Goal: Find specific page/section: Find specific page/section

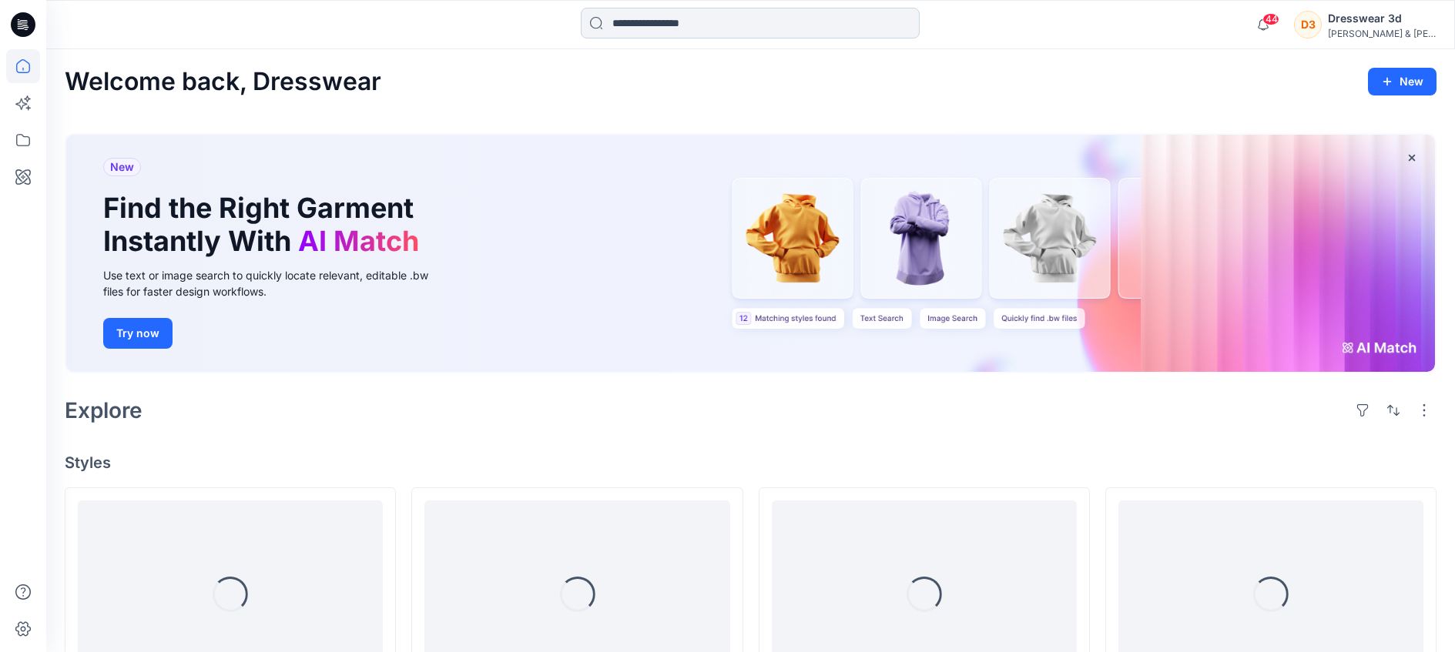
click at [644, 14] on input at bounding box center [750, 23] width 339 height 31
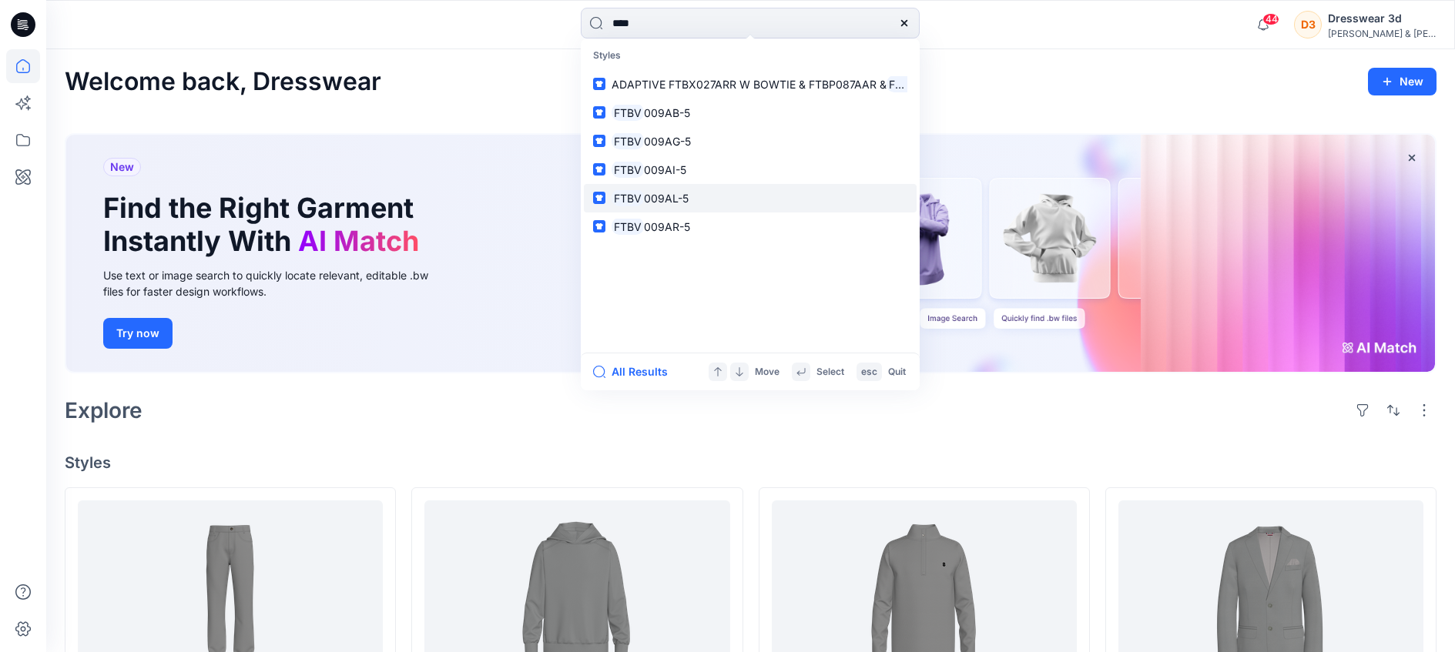
type input "****"
click at [621, 193] on mark "FTBV" at bounding box center [628, 198] width 32 height 18
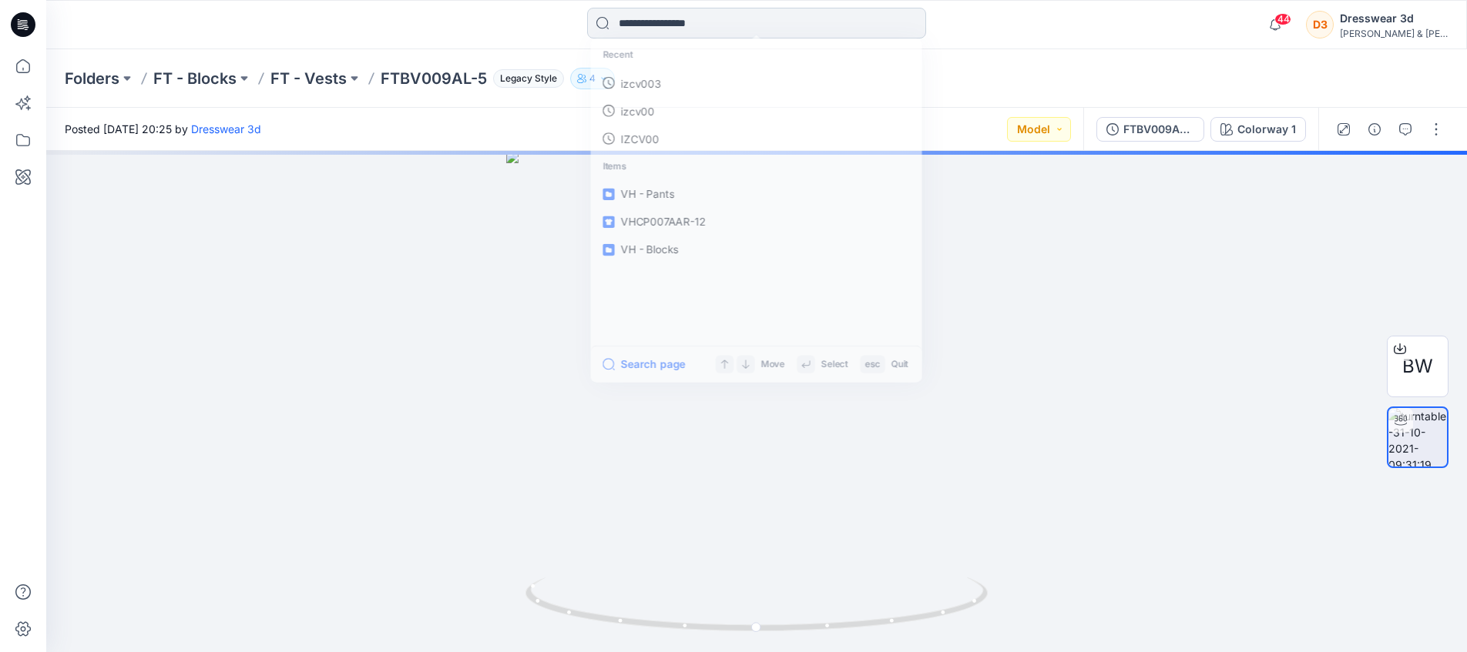
click at [626, 25] on input at bounding box center [756, 23] width 339 height 31
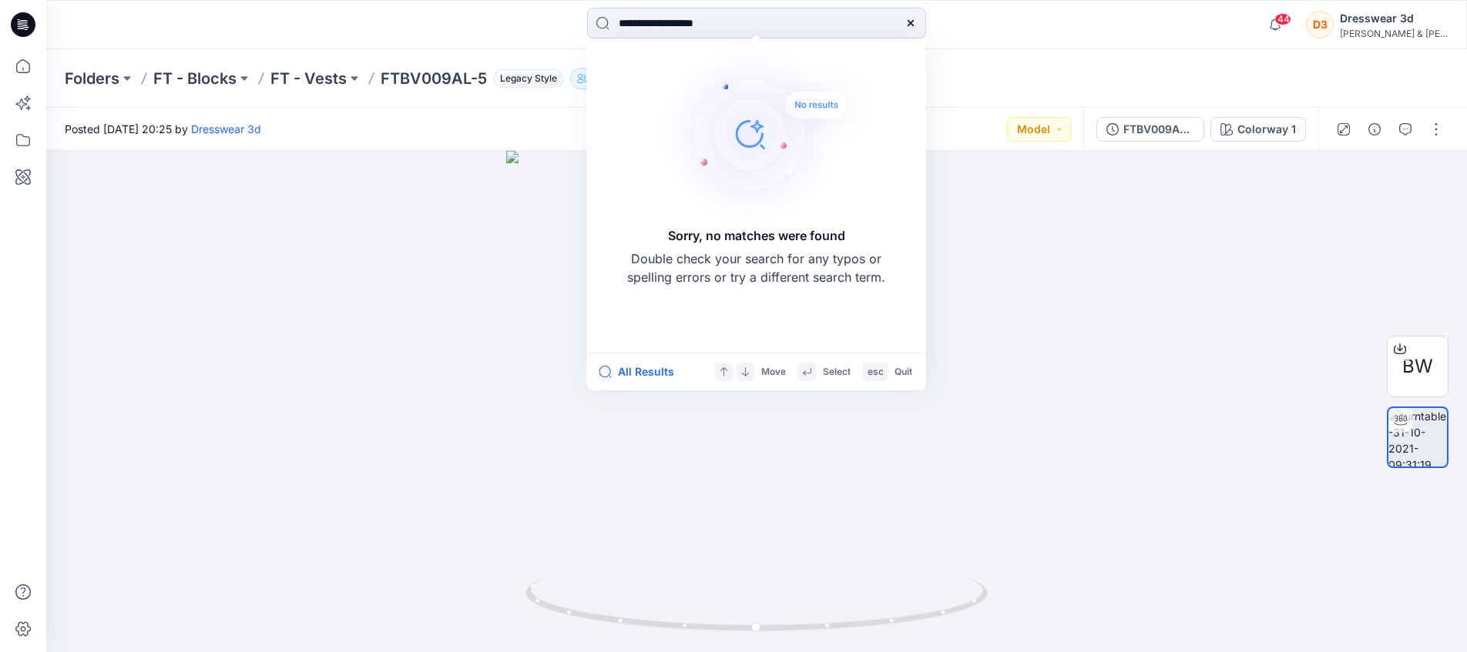
click at [622, 21] on input "**********" at bounding box center [756, 23] width 339 height 31
drag, startPoint x: 675, startPoint y: 22, endPoint x: 735, endPoint y: 25, distance: 60.2
click at [735, 25] on input "**********" at bounding box center [756, 23] width 339 height 31
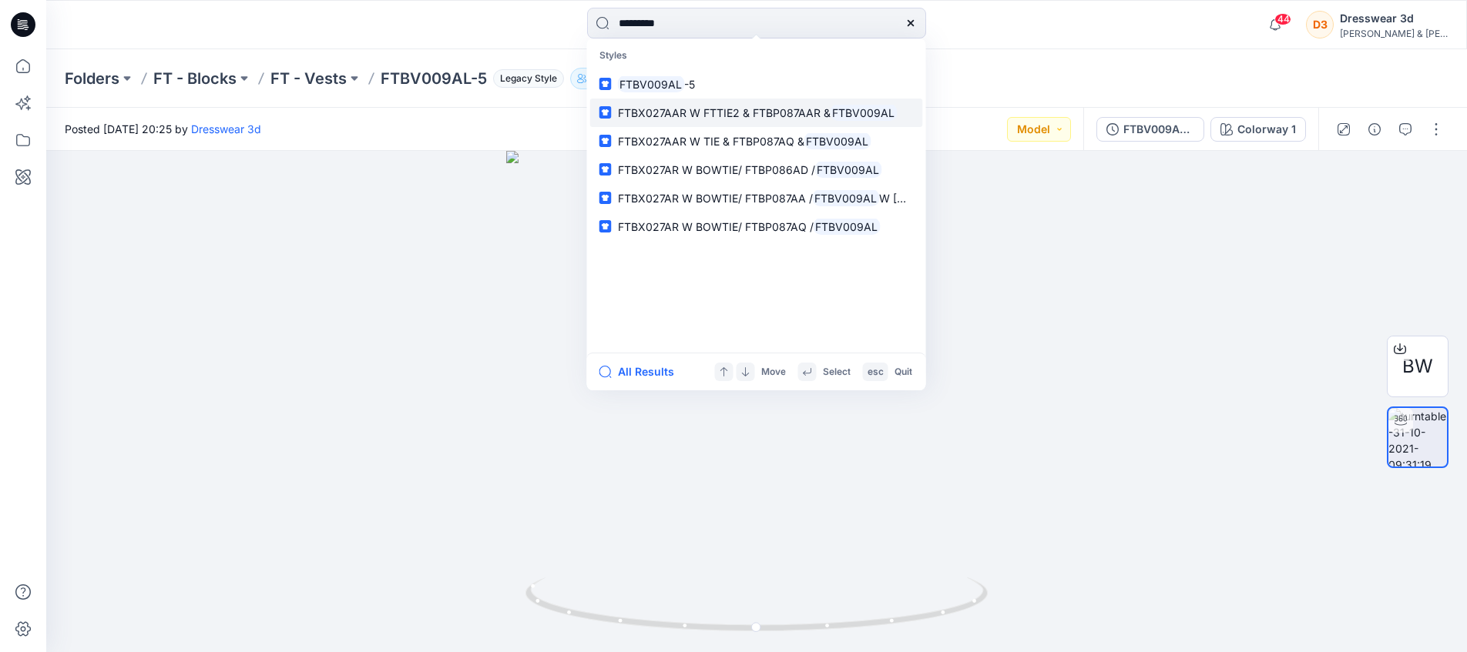
type input "*********"
click at [650, 117] on span "FTBX027AAR W FTTIE2 & FTBP087AAR &" at bounding box center [724, 112] width 213 height 13
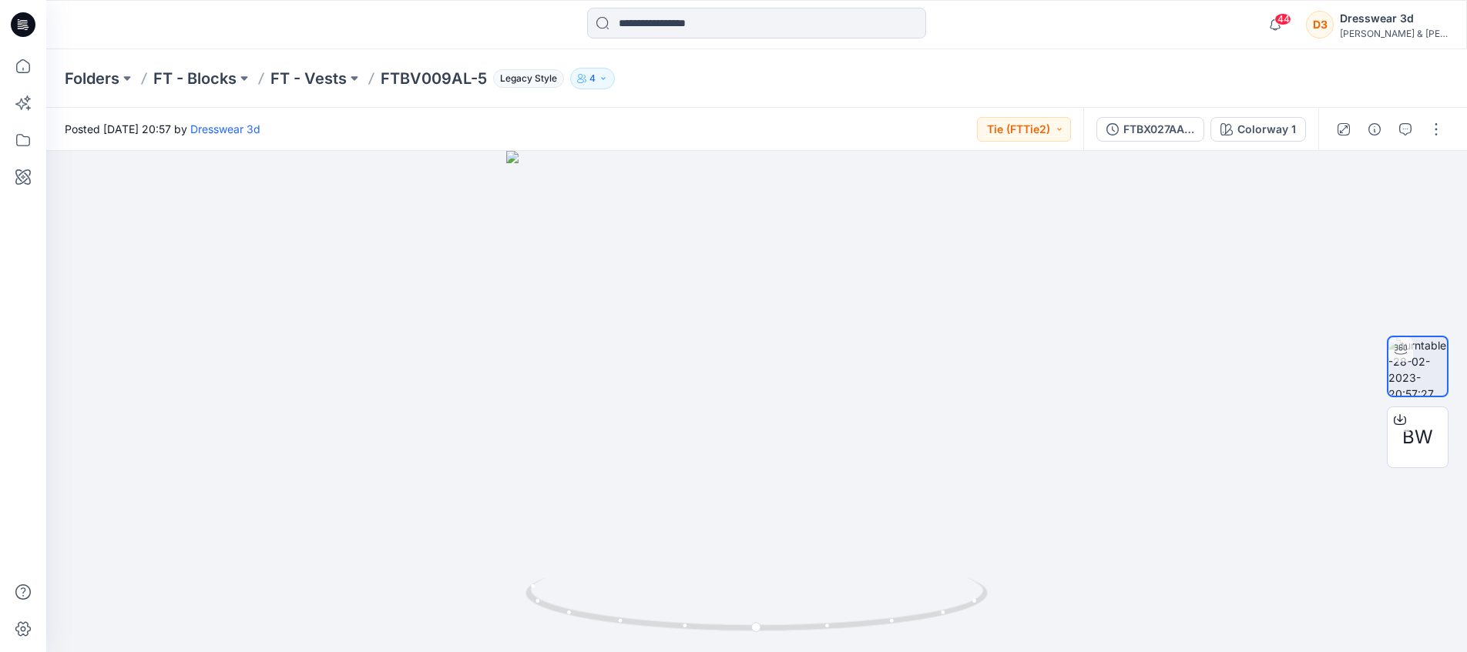
click at [591, 79] on p "4" at bounding box center [592, 78] width 6 height 17
click at [415, 78] on p "FTBV009AL-5" at bounding box center [434, 79] width 106 height 22
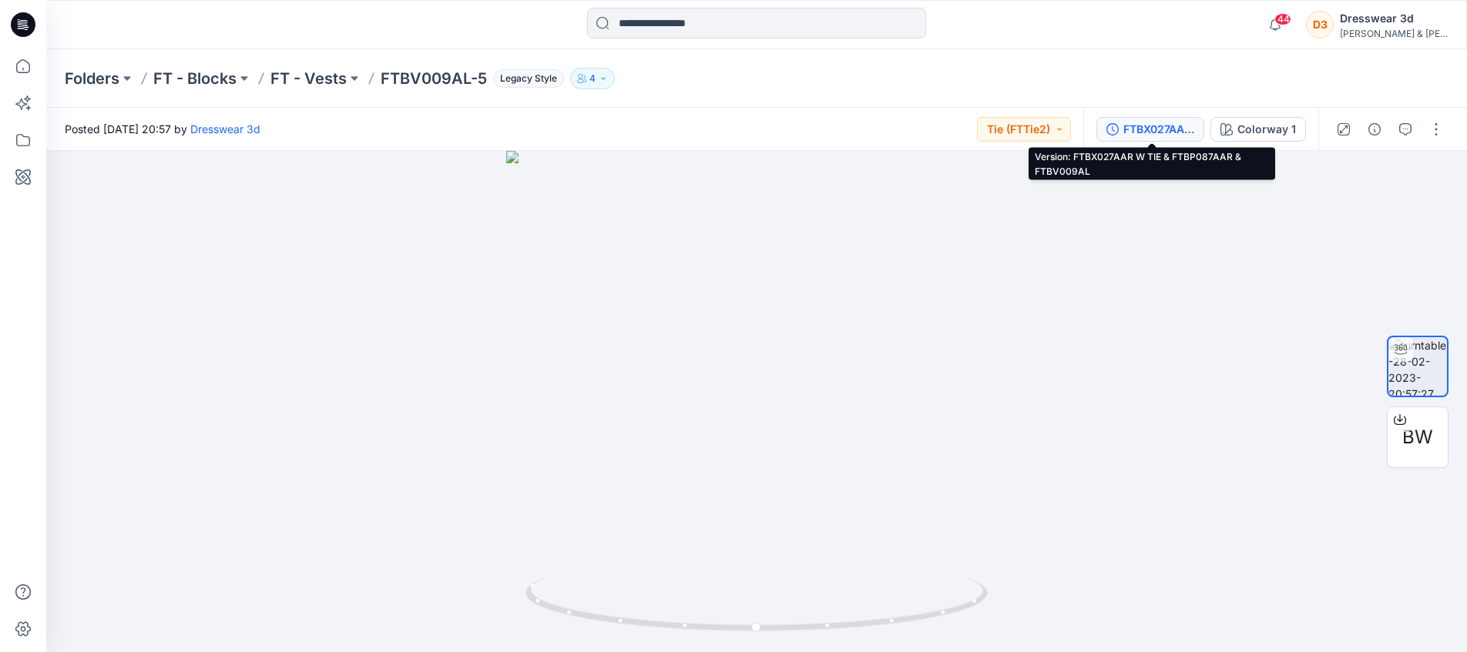
click at [1144, 128] on div "FTBX027AAR W TIE & FTBP087AAR & FTBV009AL" at bounding box center [1158, 129] width 71 height 17
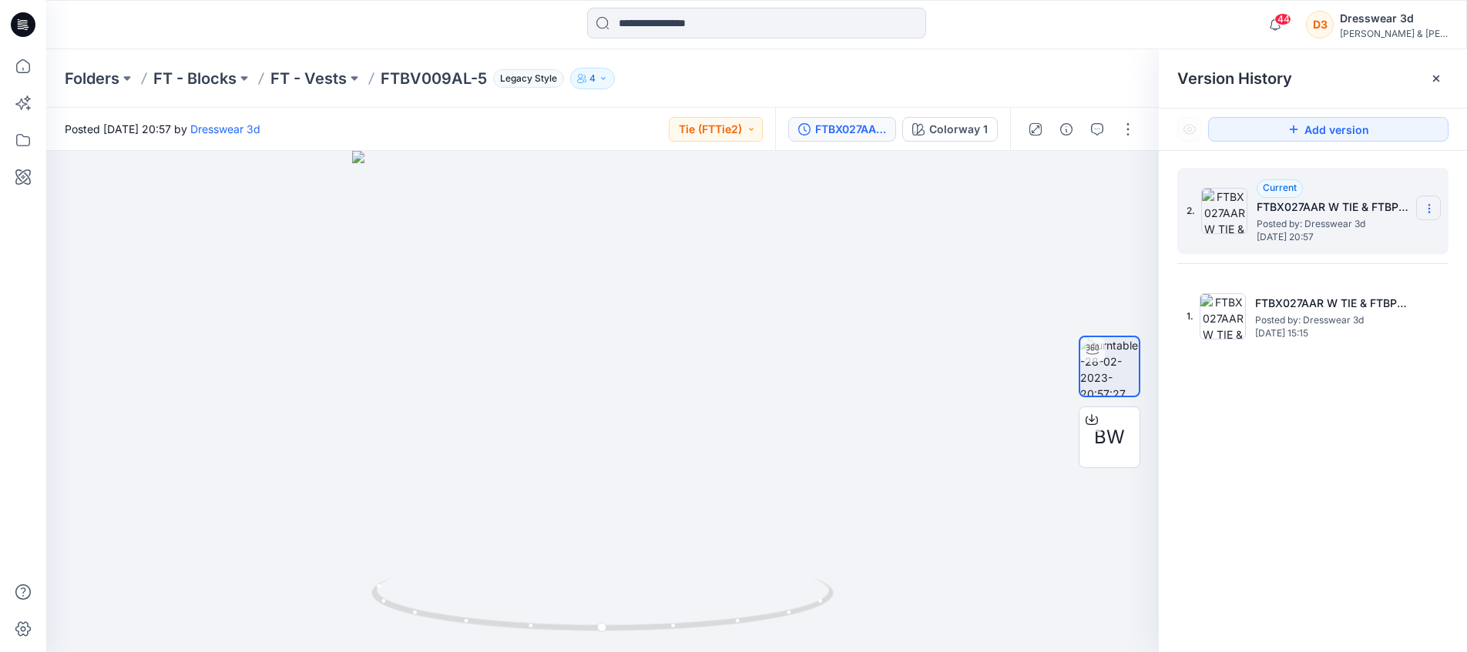
click at [1430, 207] on icon at bounding box center [1429, 209] width 12 height 12
click at [1330, 209] on h5 "FTBX027AAR W TIE & FTBP087AAR & FTBV009AL" at bounding box center [1333, 207] width 154 height 18
click at [1327, 207] on h5 "FTBX027AAR W TIE & FTBP087AAR & FTBV009AL" at bounding box center [1333, 207] width 154 height 18
click at [1426, 210] on icon at bounding box center [1429, 209] width 12 height 12
click at [1243, 369] on div "2. Current FTBX027AAR W TIE & FTBP087AAR & FTBV009AL Posted by: Dresswear 3d Tu…" at bounding box center [1313, 413] width 308 height 524
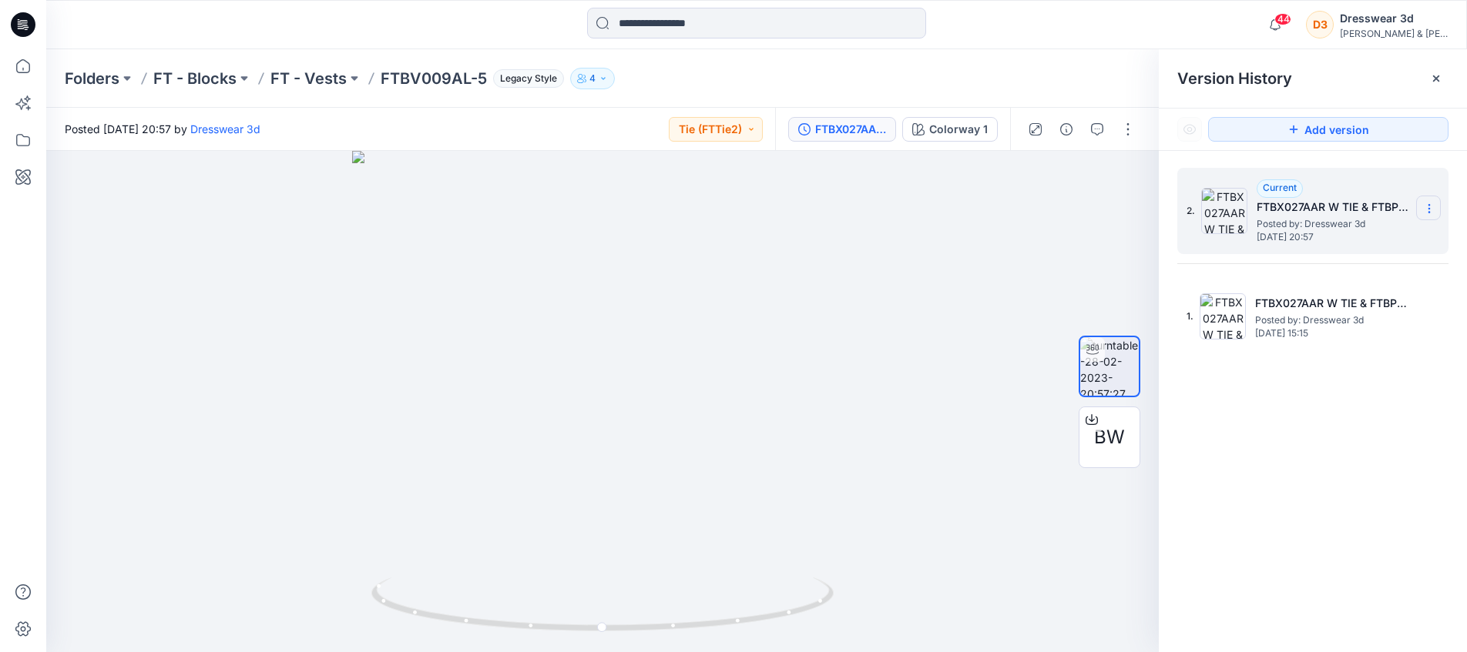
click at [1430, 210] on icon at bounding box center [1429, 209] width 12 height 12
click at [1288, 478] on div "2. Current FTBX027AAR W TIE & FTBP087AAR & FTBV009AL Posted by: Dresswear 3d Tu…" at bounding box center [1313, 413] width 308 height 524
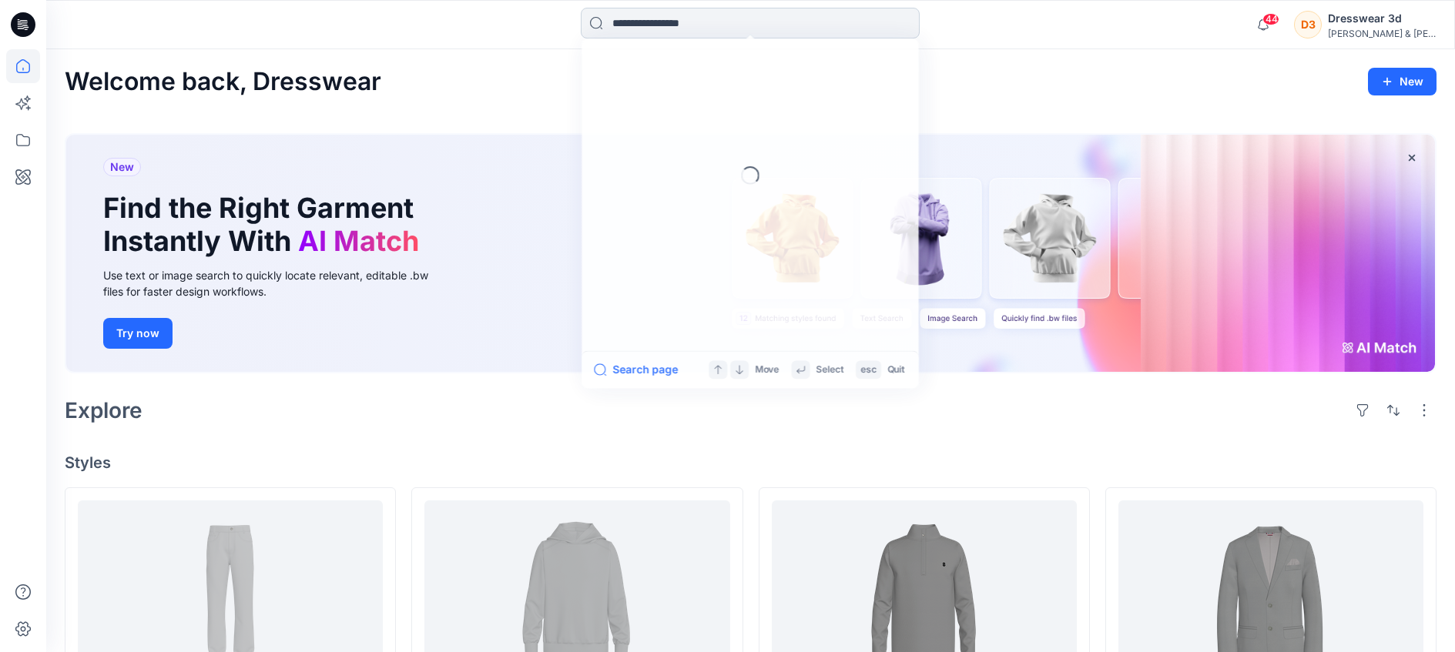
click at [625, 30] on input at bounding box center [750, 23] width 339 height 31
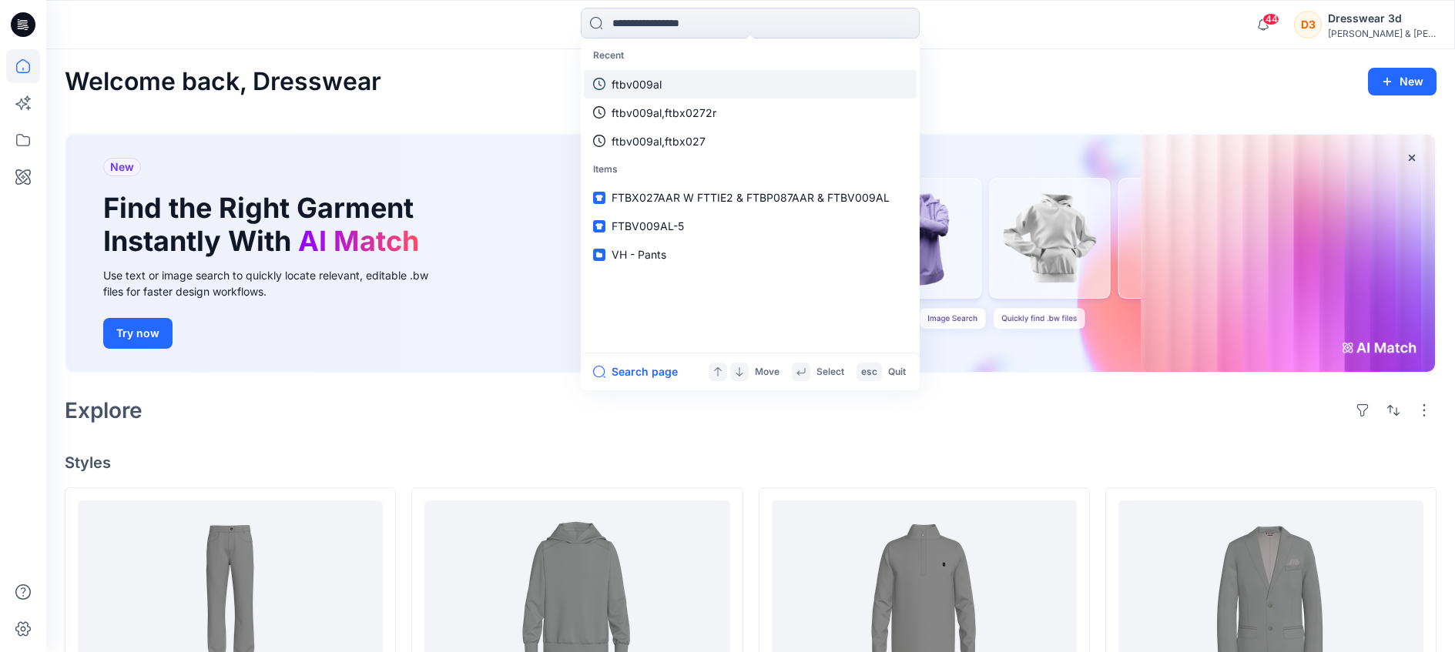
click at [608, 83] on link "ftbv009al" at bounding box center [750, 84] width 333 height 29
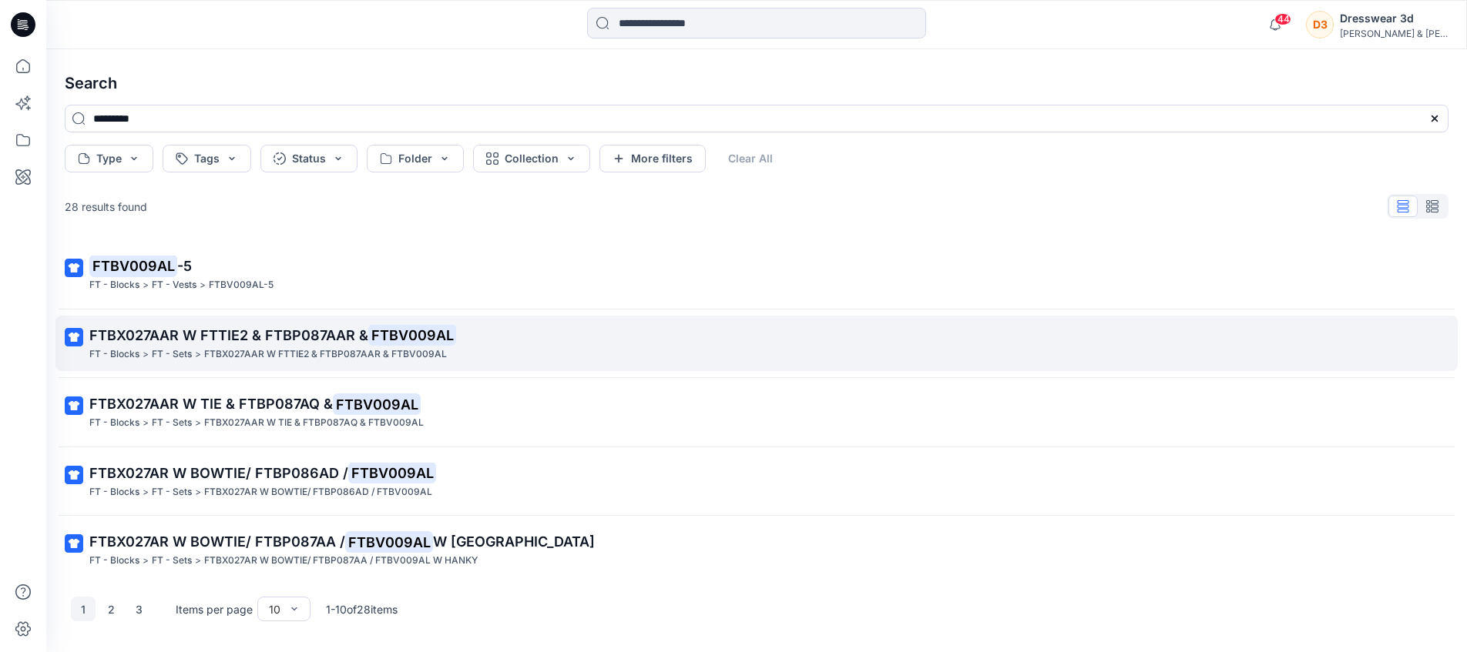
click at [121, 340] on span "FTBX027AAR W FTTIE2 & FTBP087AAR &" at bounding box center [228, 335] width 279 height 16
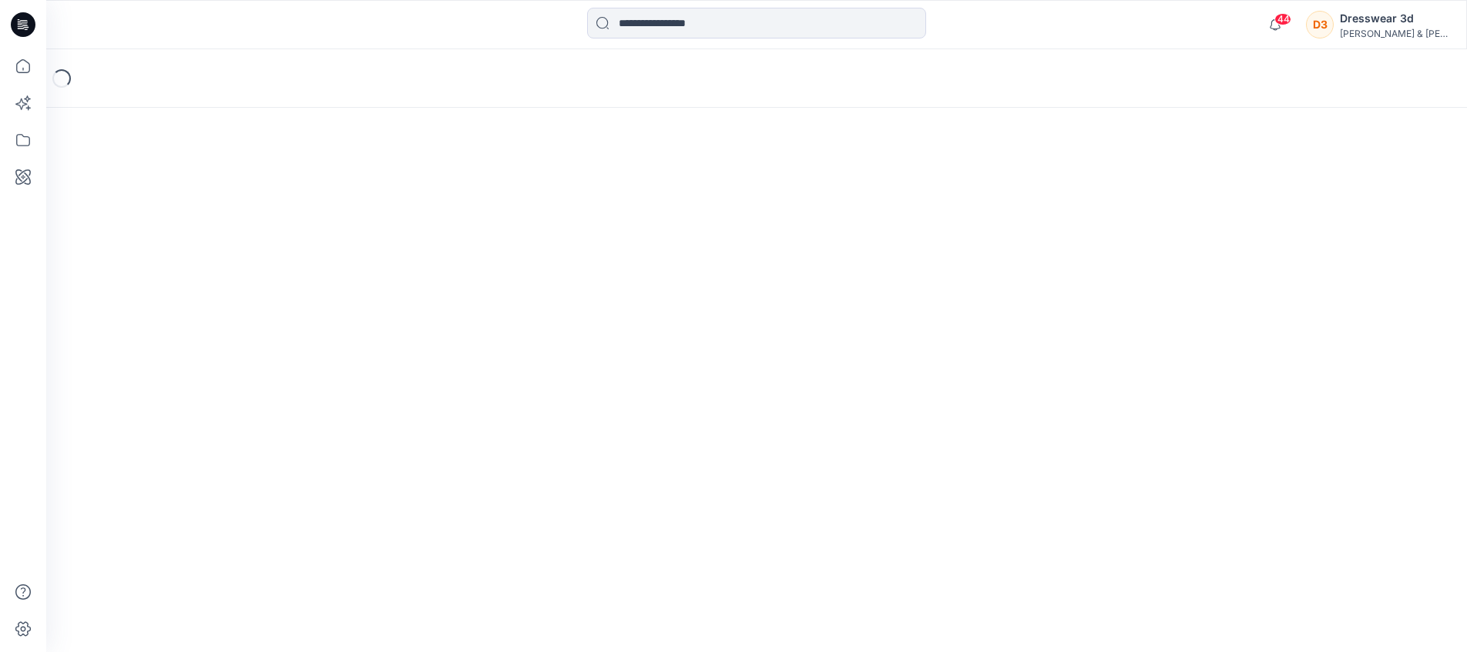
click at [121, 340] on div "Loading..." at bounding box center [756, 350] width 1420 height 603
